Goal: Transaction & Acquisition: Purchase product/service

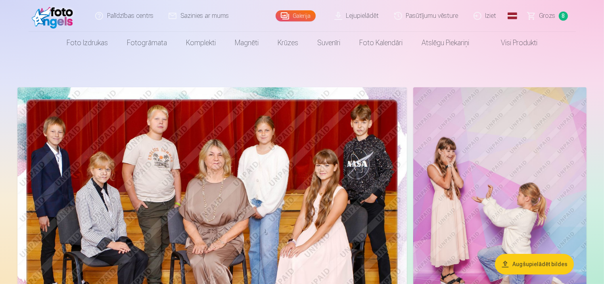
click at [551, 16] on span "Grozs" at bounding box center [548, 16] width 16 height 10
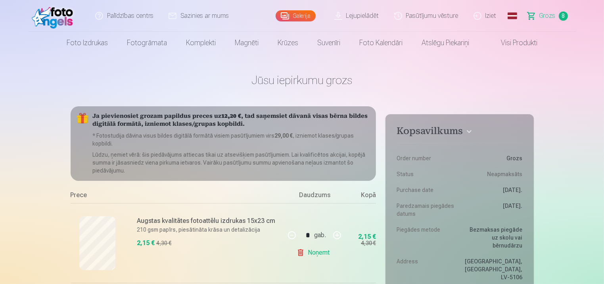
drag, startPoint x: 605, startPoint y: 19, endPoint x: 591, endPoint y: 235, distance: 216.7
click at [310, 17] on link "Galerija" at bounding box center [296, 15] width 40 height 11
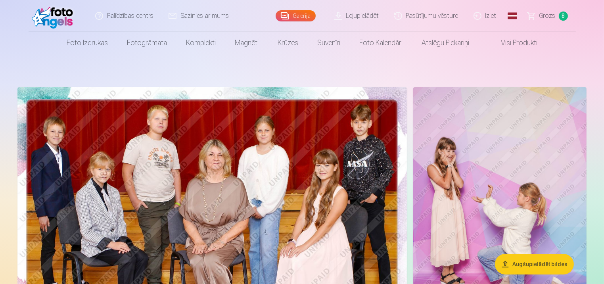
click at [263, 212] on img at bounding box center [212, 217] width 390 height 260
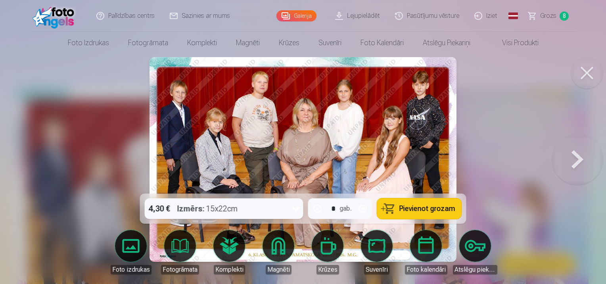
click at [423, 208] on span "Pievienot grozam" at bounding box center [428, 208] width 56 height 7
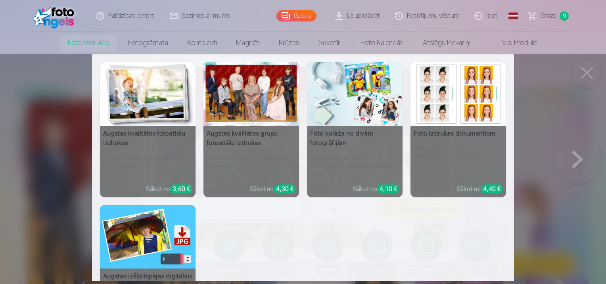
click at [126, 131] on h5 "Augstas kvalitātes fotoattēlu izdrukas" at bounding box center [148, 138] width 96 height 25
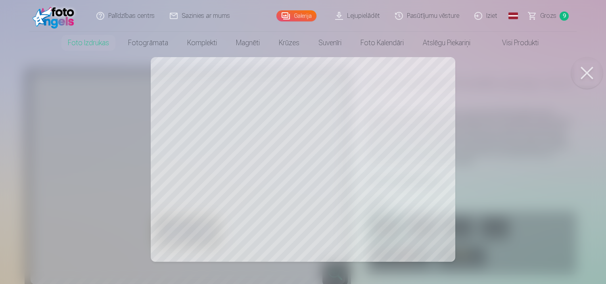
click at [587, 75] on button at bounding box center [587, 73] width 32 height 32
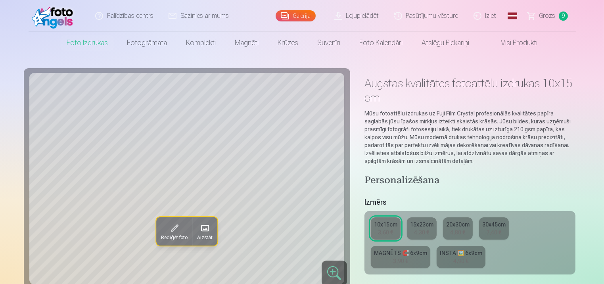
click at [305, 14] on link "Galerija" at bounding box center [296, 15] width 40 height 11
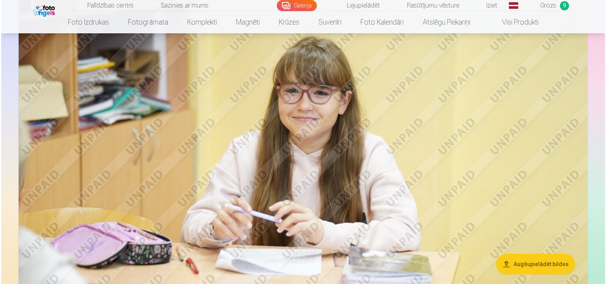
scroll to position [419, 0]
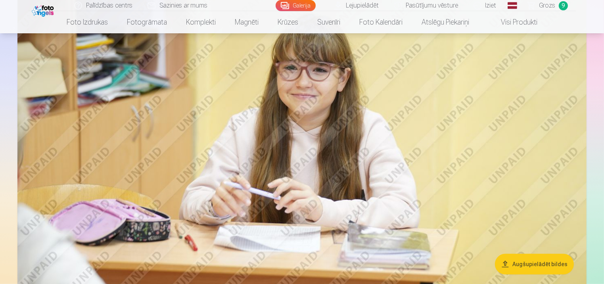
click at [321, 141] on img at bounding box center [301, 124] width 569 height 379
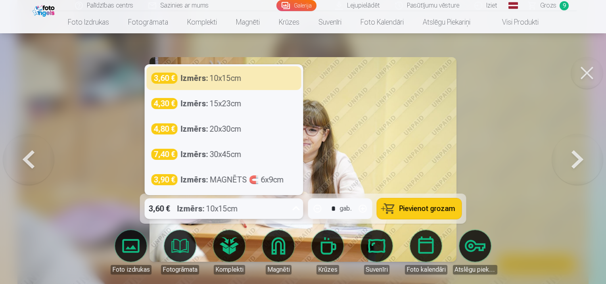
click at [295, 210] on icon at bounding box center [296, 208] width 13 height 13
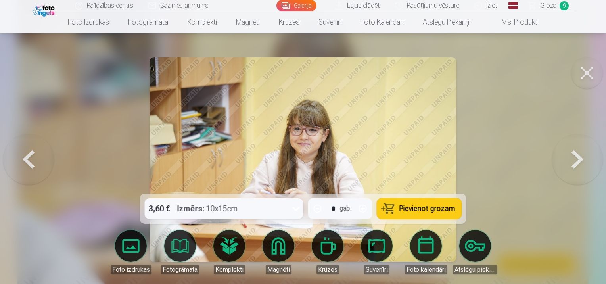
click at [508, 101] on div at bounding box center [303, 142] width 606 height 284
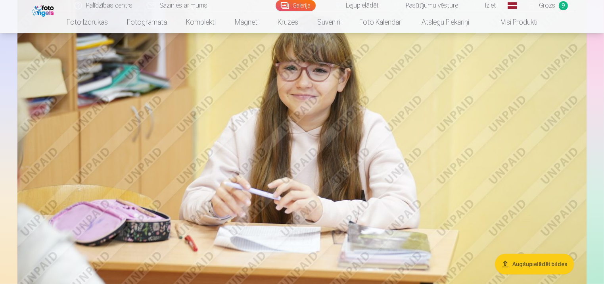
click at [413, 153] on img at bounding box center [301, 124] width 569 height 379
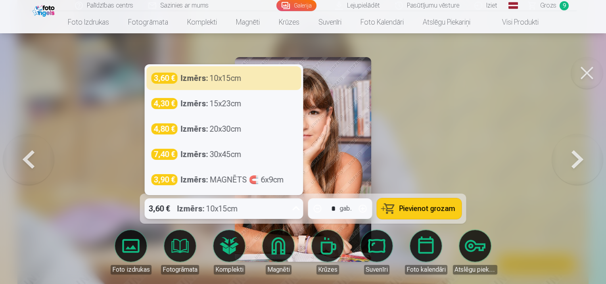
click at [293, 208] on icon at bounding box center [296, 208] width 13 height 13
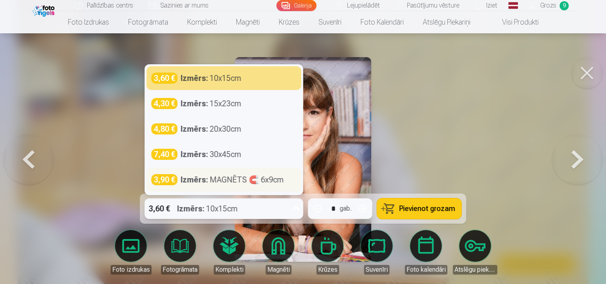
click at [264, 181] on div "Izmērs : MAGNĒTS 🧲 6x9cm" at bounding box center [232, 179] width 103 height 11
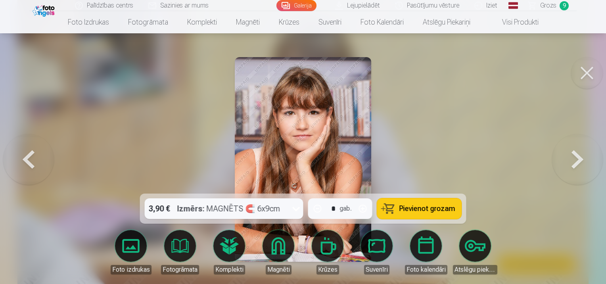
click at [414, 210] on span "Pievienot grozam" at bounding box center [428, 208] width 56 height 7
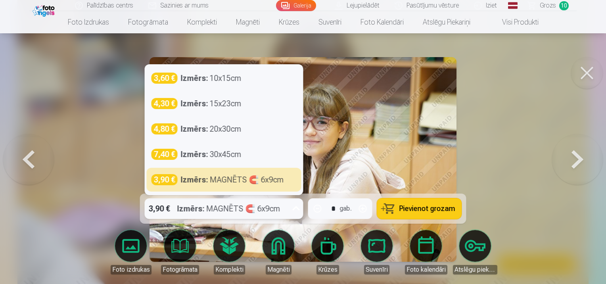
click at [295, 208] on icon at bounding box center [296, 208] width 8 height 4
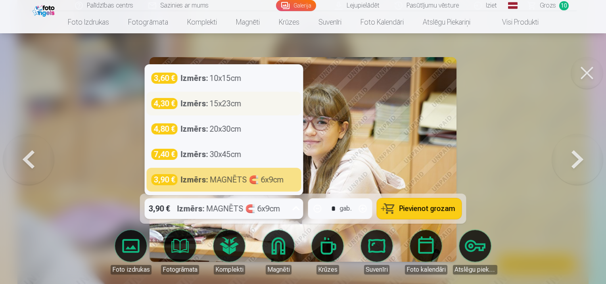
click at [229, 106] on div "Izmērs : 15x23cm" at bounding box center [211, 103] width 61 height 11
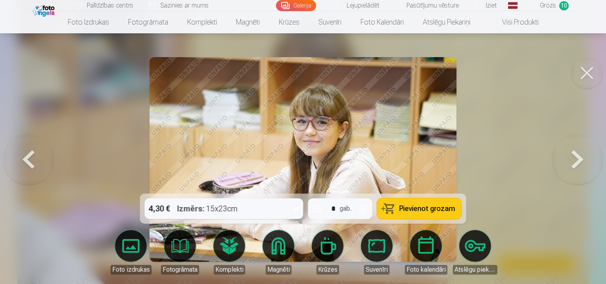
click at [421, 211] on span "Pievienot grozam" at bounding box center [428, 208] width 56 height 7
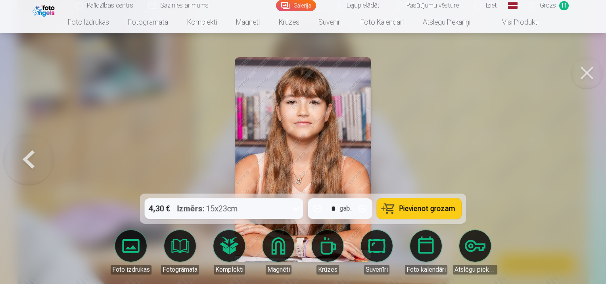
click at [26, 164] on button at bounding box center [28, 159] width 51 height 52
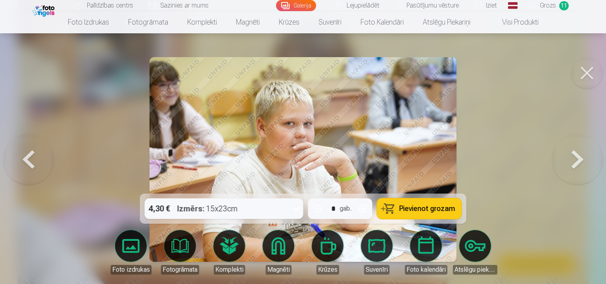
click at [26, 164] on button at bounding box center [28, 159] width 51 height 52
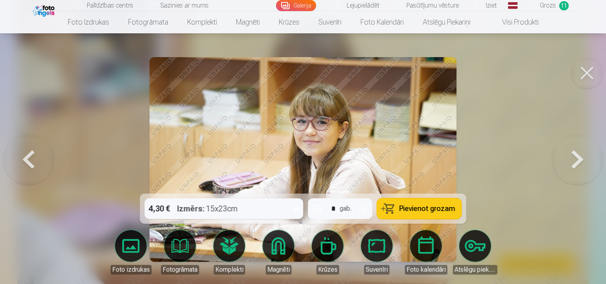
click at [26, 164] on button at bounding box center [28, 159] width 51 height 52
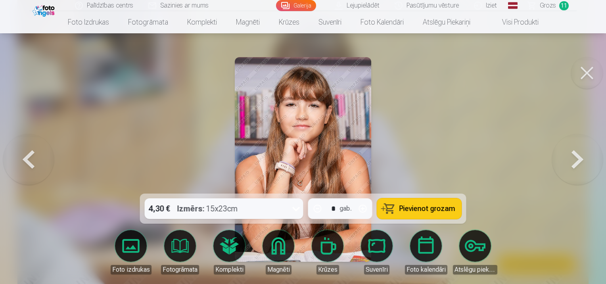
click at [26, 164] on button at bounding box center [28, 159] width 51 height 52
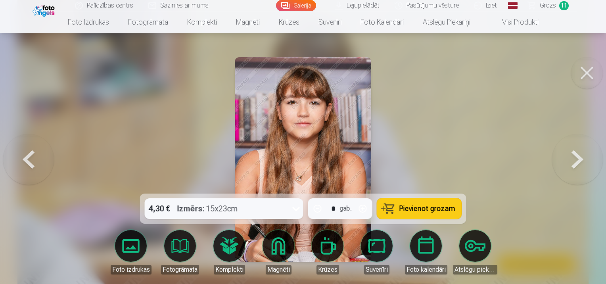
click at [26, 164] on button at bounding box center [28, 159] width 51 height 52
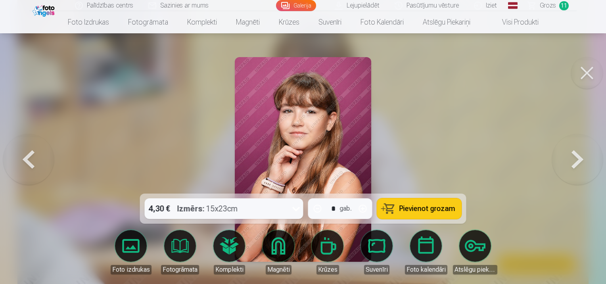
click at [26, 164] on button at bounding box center [28, 159] width 51 height 52
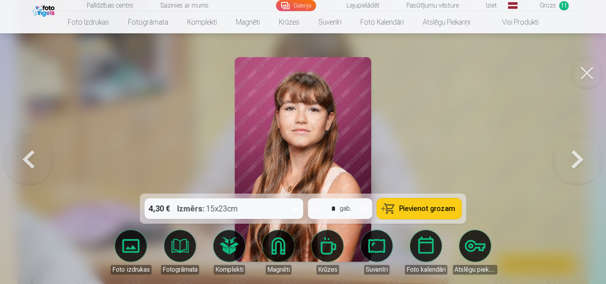
click at [26, 164] on button at bounding box center [28, 159] width 51 height 52
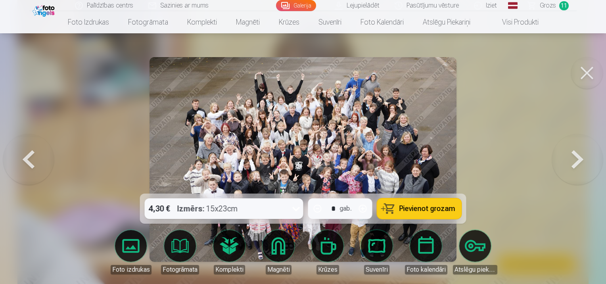
click at [26, 164] on button at bounding box center [28, 159] width 51 height 52
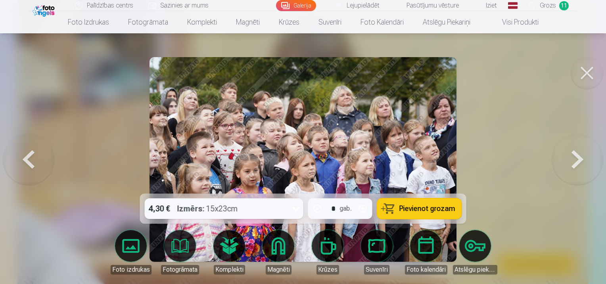
click at [26, 164] on button at bounding box center [28, 159] width 51 height 52
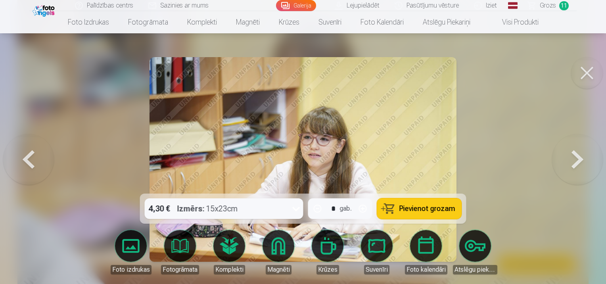
click at [26, 164] on button at bounding box center [28, 159] width 51 height 52
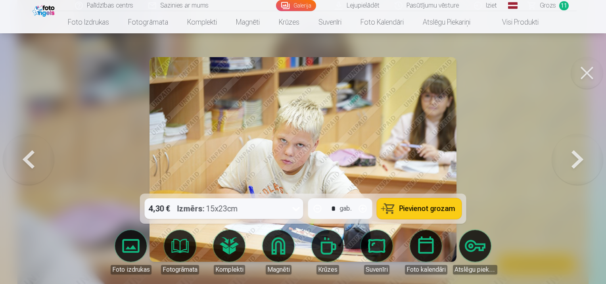
click at [26, 164] on button at bounding box center [28, 159] width 51 height 52
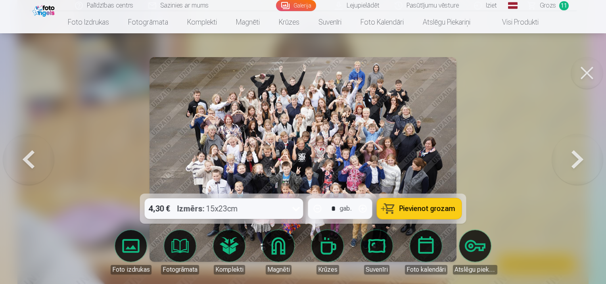
click at [26, 164] on button at bounding box center [28, 159] width 51 height 52
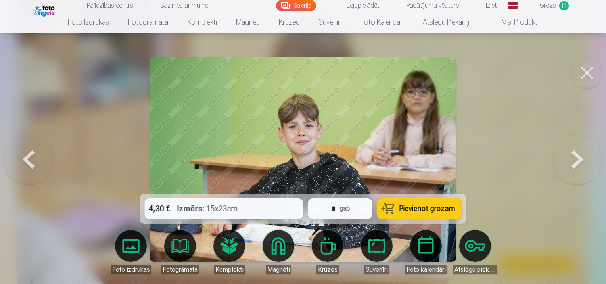
click at [26, 164] on button at bounding box center [28, 159] width 51 height 52
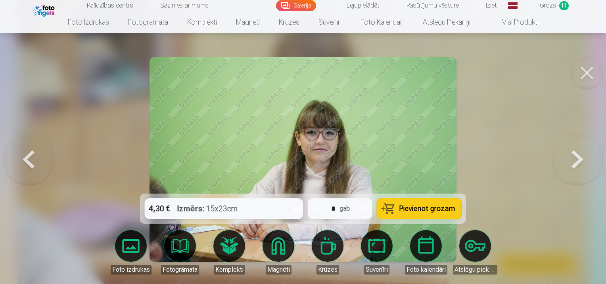
click at [26, 164] on button at bounding box center [28, 159] width 51 height 52
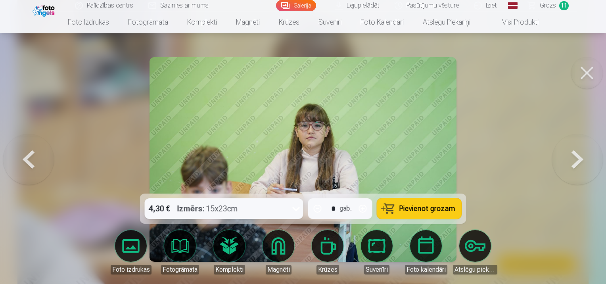
click at [26, 164] on button at bounding box center [28, 159] width 51 height 52
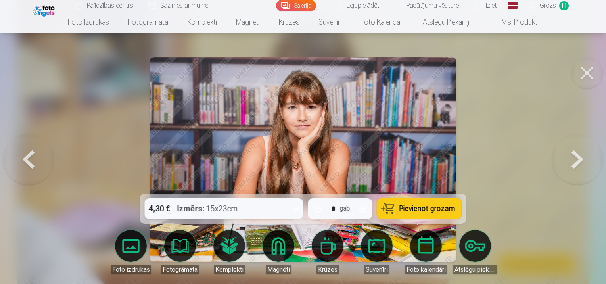
click at [26, 164] on button at bounding box center [28, 159] width 51 height 52
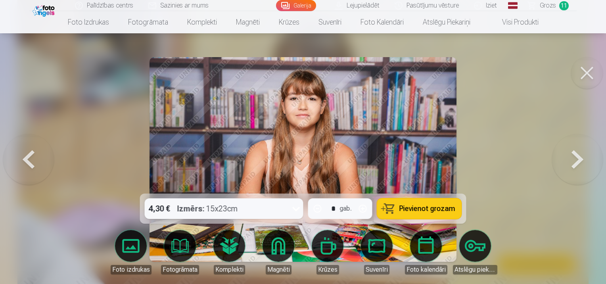
click at [26, 164] on button at bounding box center [28, 159] width 51 height 52
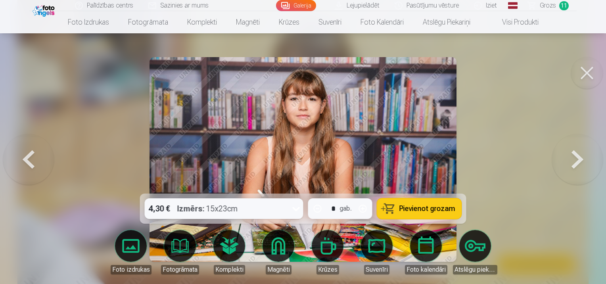
click at [26, 164] on button at bounding box center [28, 159] width 51 height 52
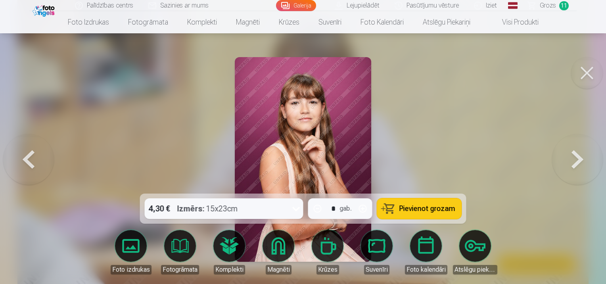
click at [26, 164] on button at bounding box center [28, 159] width 51 height 52
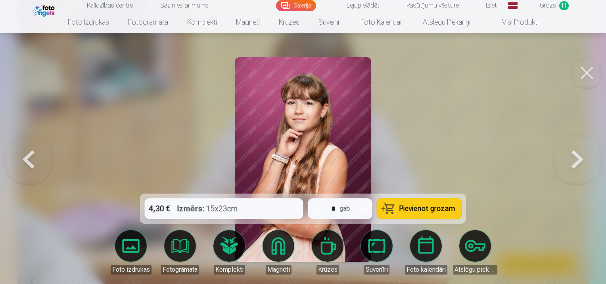
click at [26, 164] on button at bounding box center [28, 159] width 51 height 52
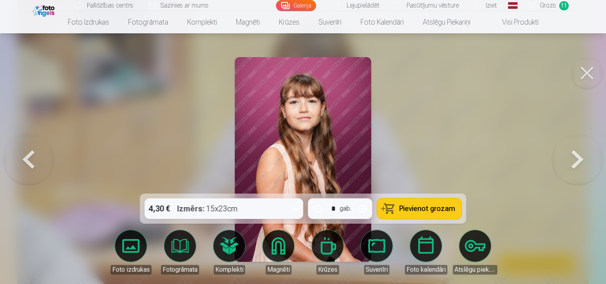
click at [26, 164] on button at bounding box center [28, 159] width 51 height 52
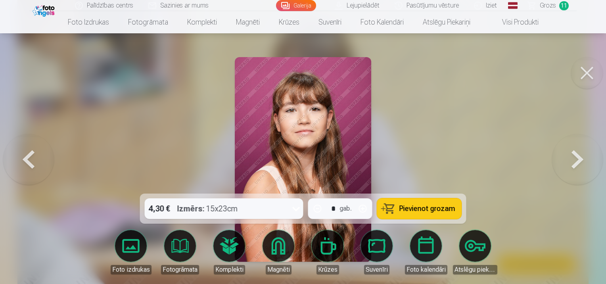
click at [26, 164] on button at bounding box center [28, 159] width 51 height 52
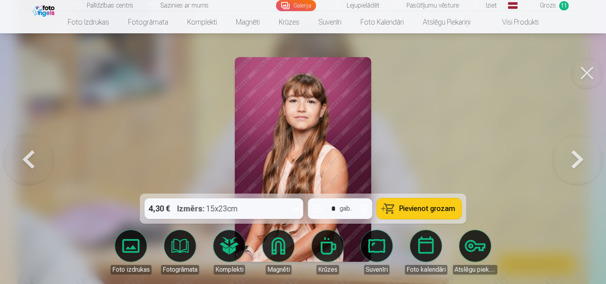
click at [26, 164] on button at bounding box center [28, 159] width 51 height 52
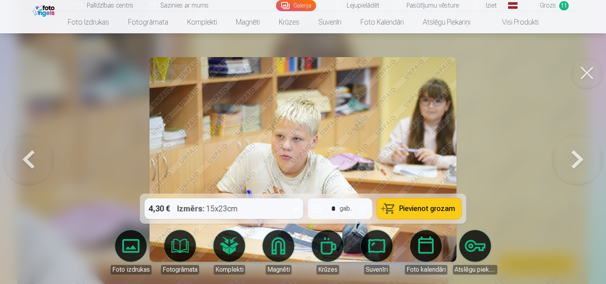
click at [26, 164] on button at bounding box center [28, 159] width 51 height 52
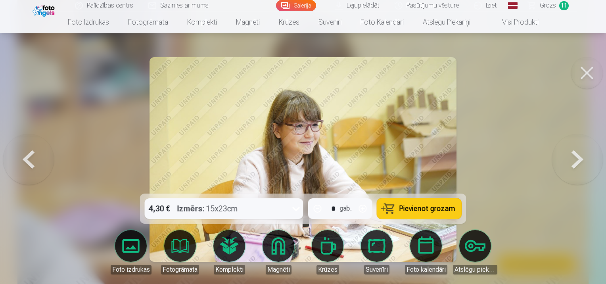
click at [26, 164] on button at bounding box center [28, 159] width 51 height 52
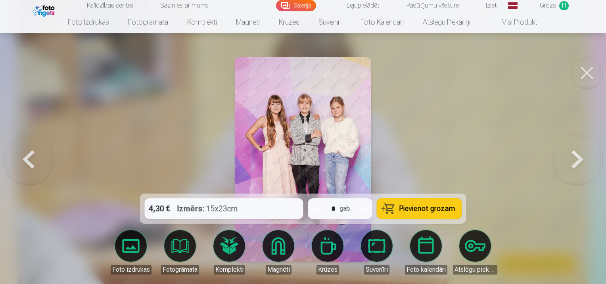
click at [26, 164] on button at bounding box center [28, 159] width 51 height 52
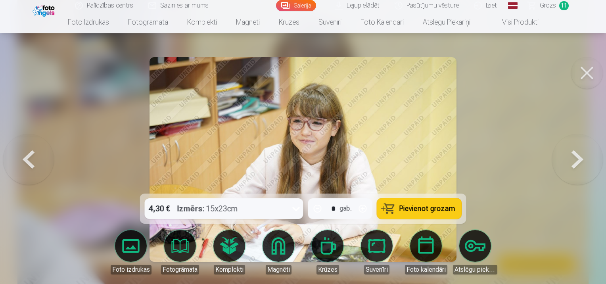
click at [26, 164] on button at bounding box center [28, 159] width 51 height 52
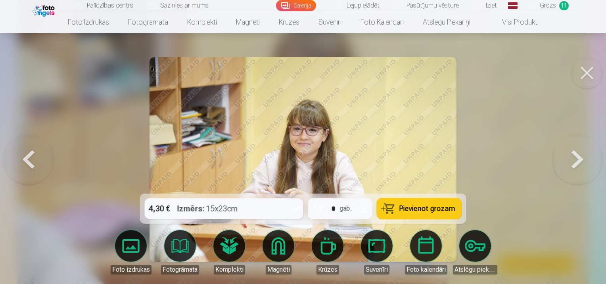
click at [295, 210] on icon at bounding box center [296, 208] width 13 height 13
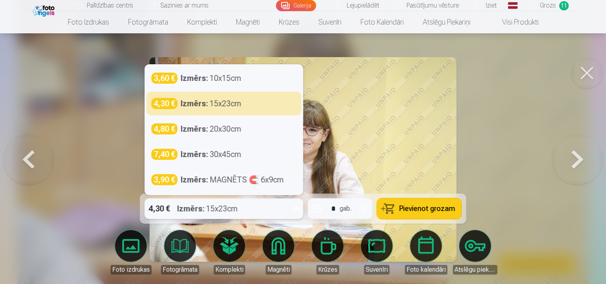
click at [442, 206] on span "Pievienot grozam" at bounding box center [428, 208] width 56 height 7
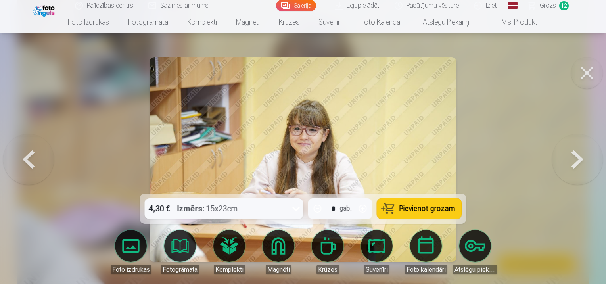
click at [554, 6] on span "Grozs" at bounding box center [548, 6] width 16 height 10
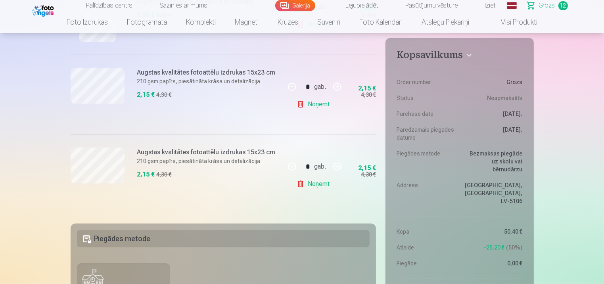
scroll to position [941, 0]
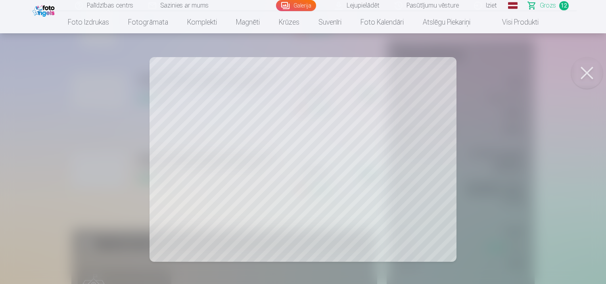
click at [587, 72] on button at bounding box center [587, 73] width 32 height 32
click at [585, 72] on button at bounding box center [587, 73] width 32 height 32
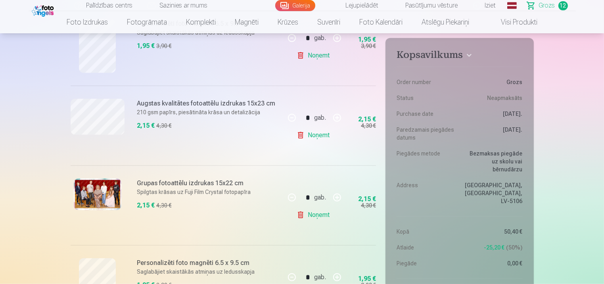
scroll to position [666, 0]
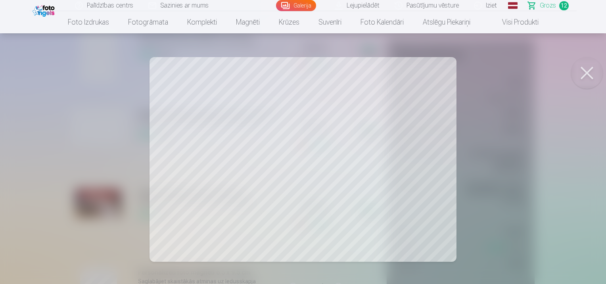
click at [589, 67] on button at bounding box center [587, 73] width 32 height 32
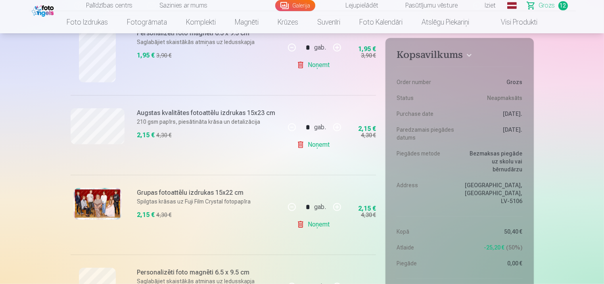
click at [317, 146] on link "Noņemt" at bounding box center [315, 145] width 36 height 16
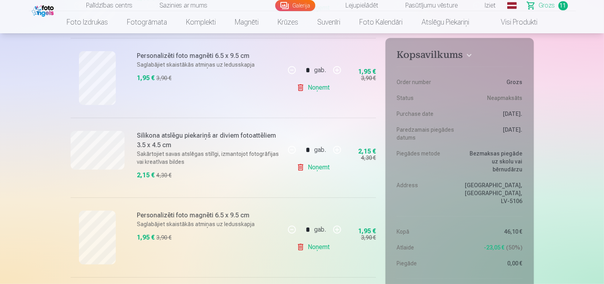
scroll to position [461, 0]
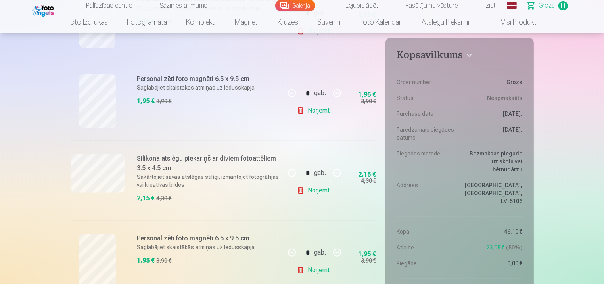
click at [318, 270] on link "Noņemt" at bounding box center [315, 270] width 36 height 16
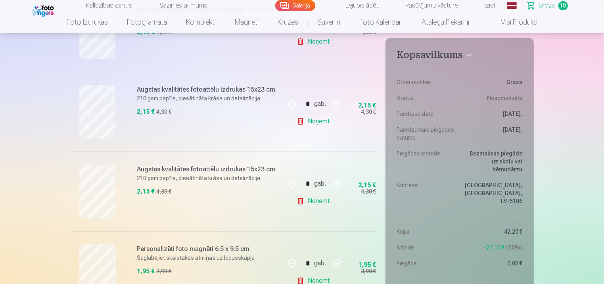
scroll to position [277, 0]
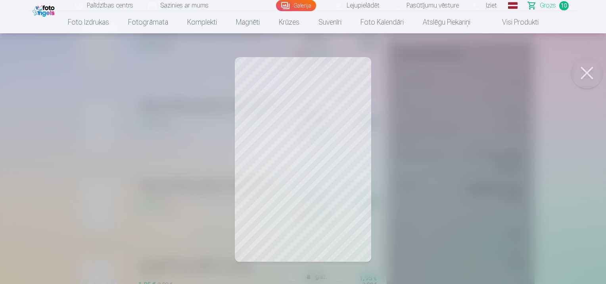
click at [580, 70] on button at bounding box center [587, 73] width 32 height 32
click at [591, 71] on button at bounding box center [587, 73] width 32 height 32
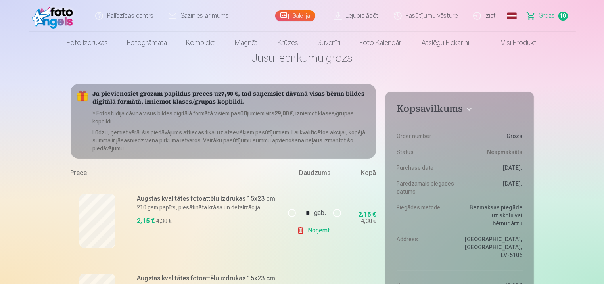
scroll to position [0, 0]
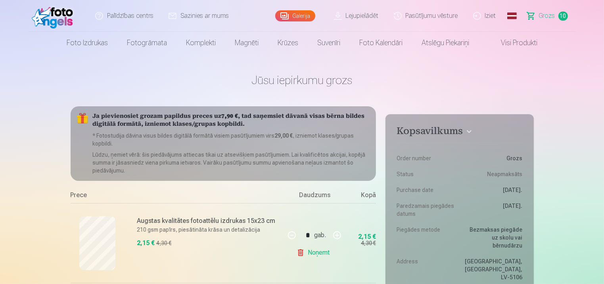
click at [303, 17] on link "Galerija" at bounding box center [295, 15] width 40 height 11
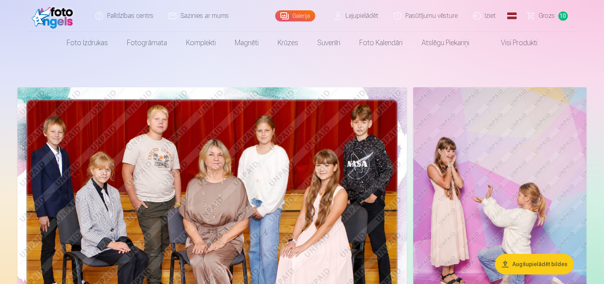
click at [475, 173] on img at bounding box center [500, 217] width 173 height 260
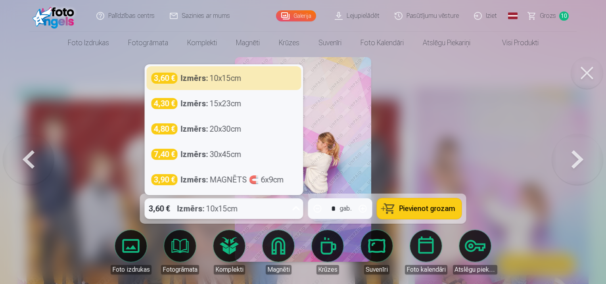
click at [298, 208] on icon at bounding box center [296, 208] width 8 height 4
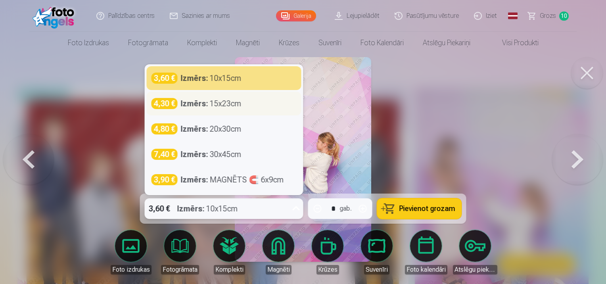
click at [249, 104] on div "4,30 € Izmērs : 15x23cm" at bounding box center [224, 103] width 145 height 11
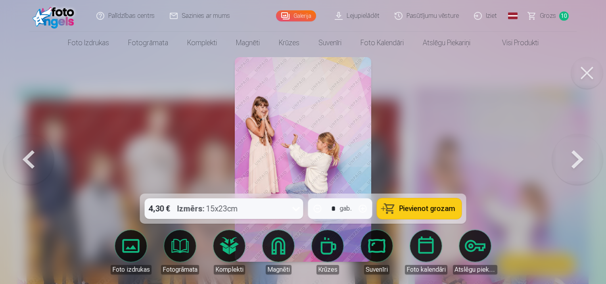
click at [424, 210] on span "Pievienot grozam" at bounding box center [428, 208] width 56 height 7
click at [552, 16] on span "Grozs" at bounding box center [548, 16] width 16 height 10
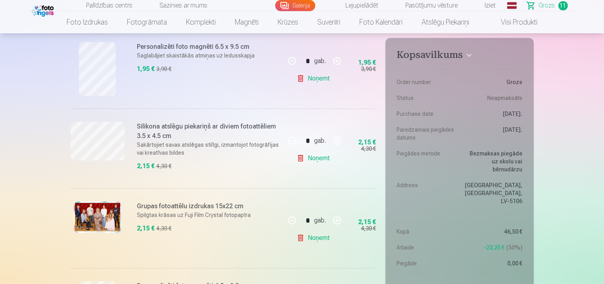
scroll to position [498, 0]
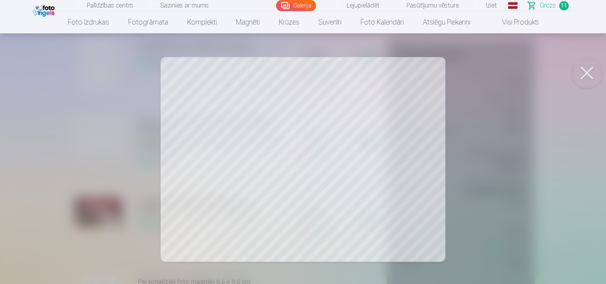
click at [598, 71] on button at bounding box center [587, 73] width 32 height 32
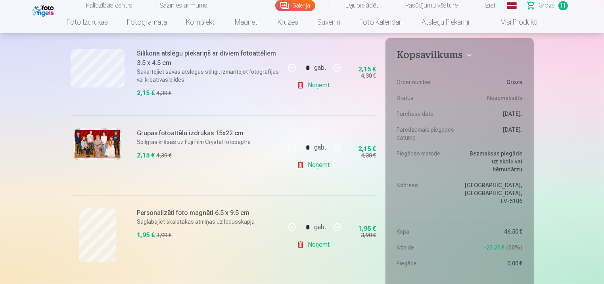
scroll to position [585, 0]
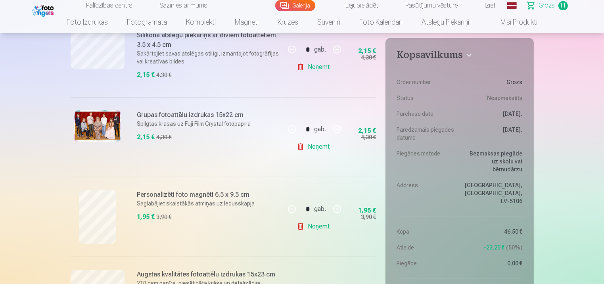
drag, startPoint x: 604, startPoint y: 56, endPoint x: 606, endPoint y: 50, distance: 5.9
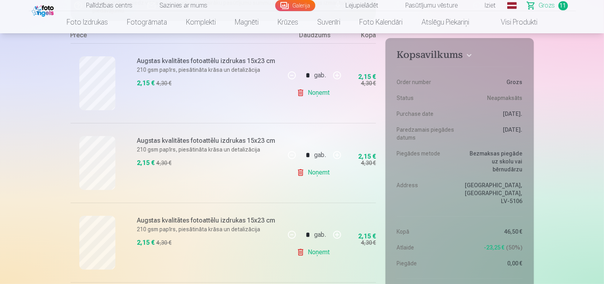
scroll to position [0, 0]
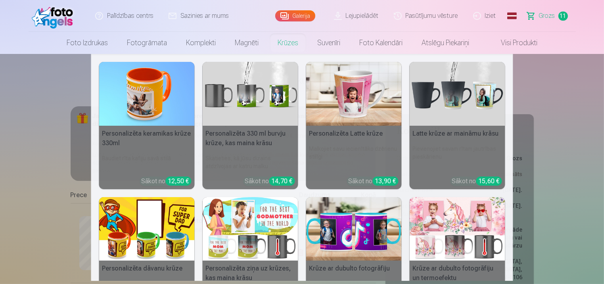
click at [289, 45] on link "Krūzes" at bounding box center [288, 43] width 40 height 22
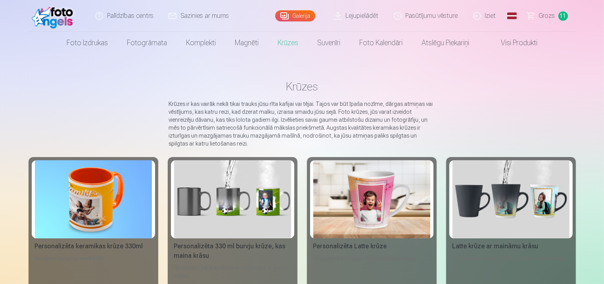
click at [344, 248] on div "Personalizēta Latte krūze" at bounding box center [371, 247] width 123 height 10
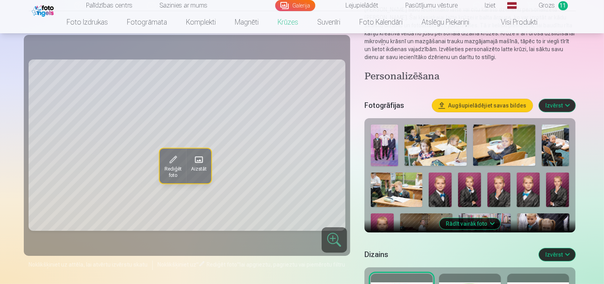
scroll to position [82, 0]
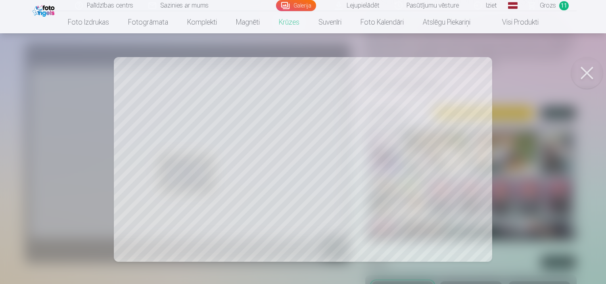
click at [588, 73] on button at bounding box center [587, 73] width 32 height 32
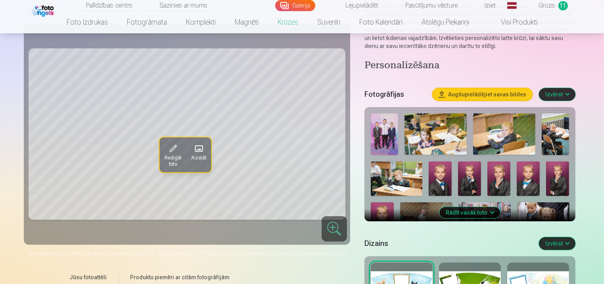
scroll to position [0, 0]
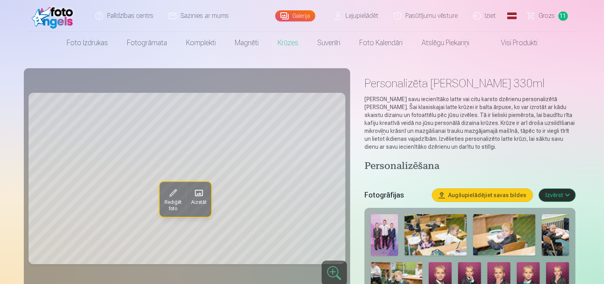
click at [554, 14] on span "Grozs" at bounding box center [547, 16] width 16 height 10
